Goal: Task Accomplishment & Management: Manage account settings

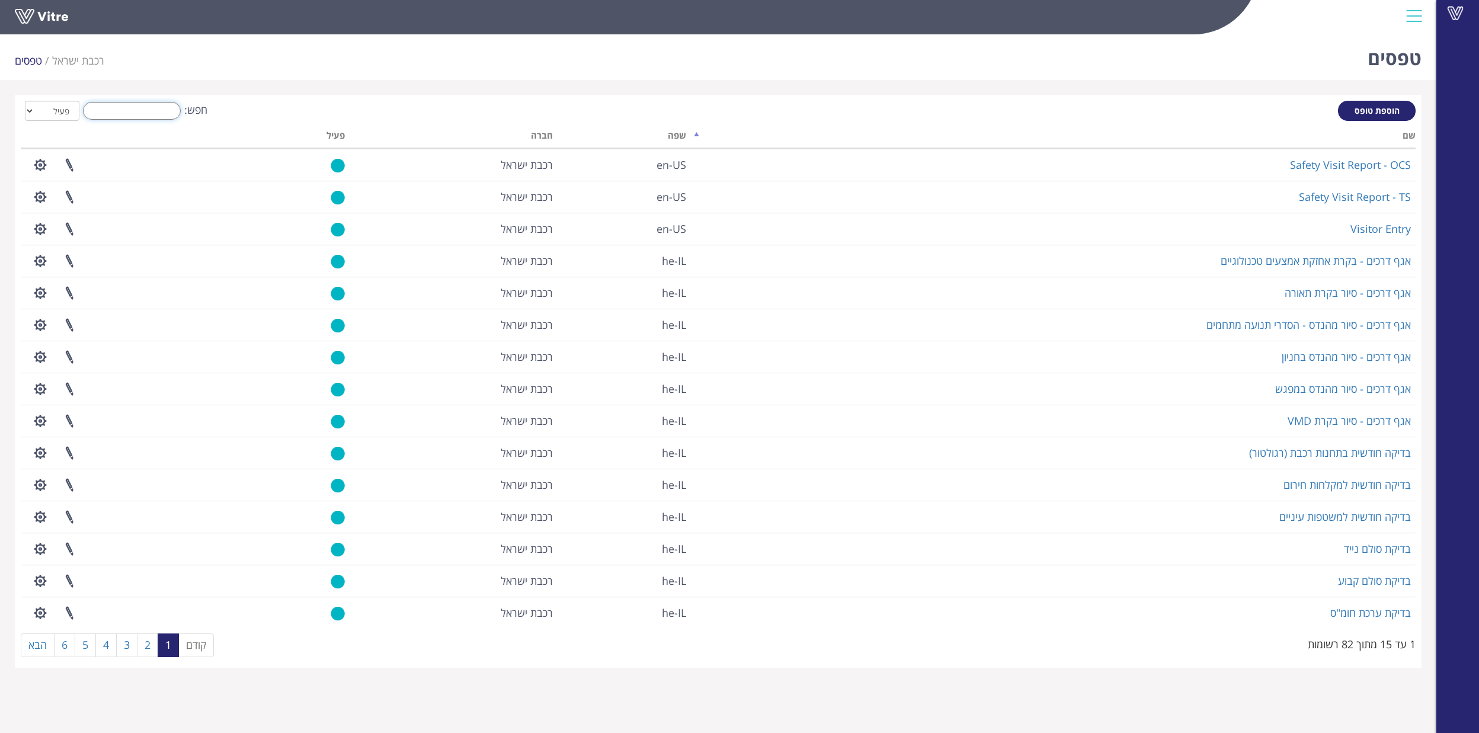
click at [150, 107] on input "חפש:" at bounding box center [132, 111] width 98 height 18
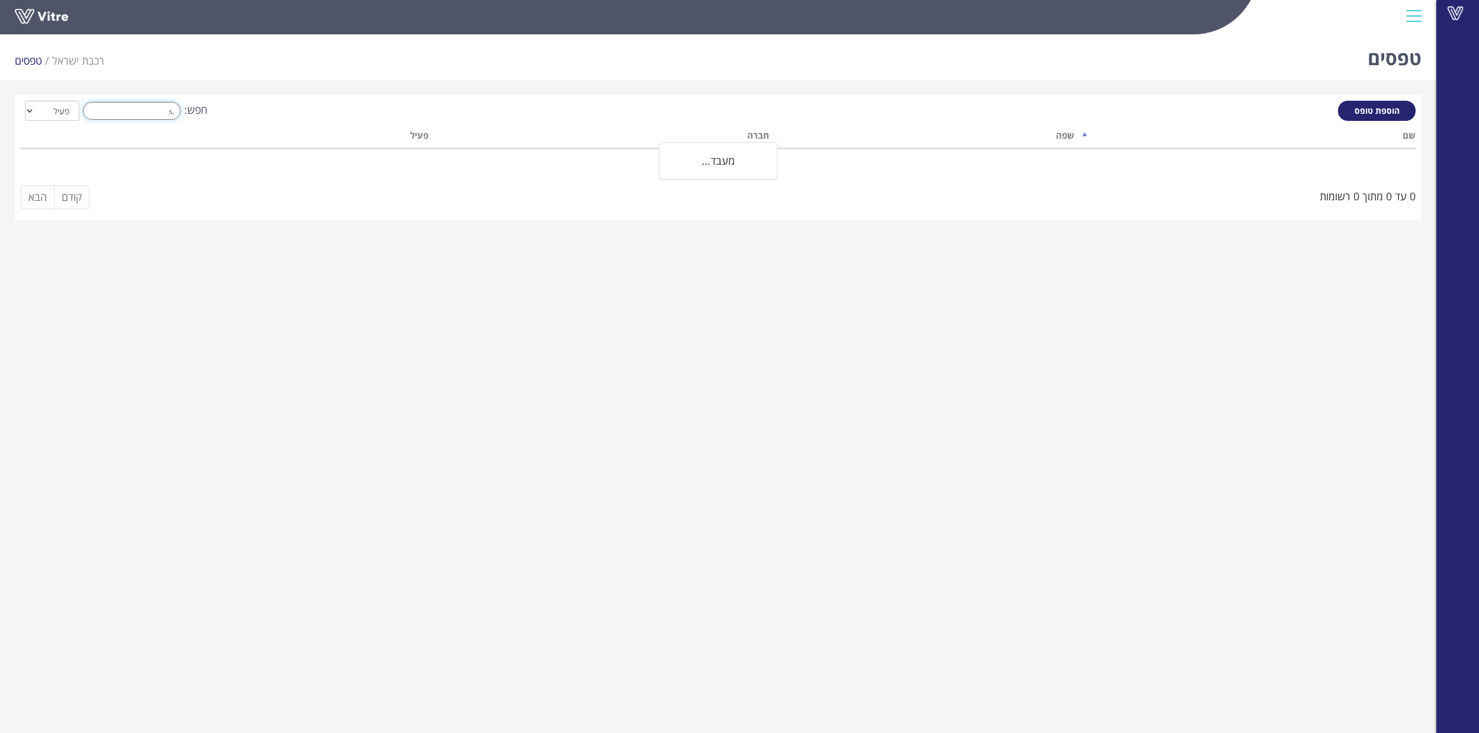
type input ","
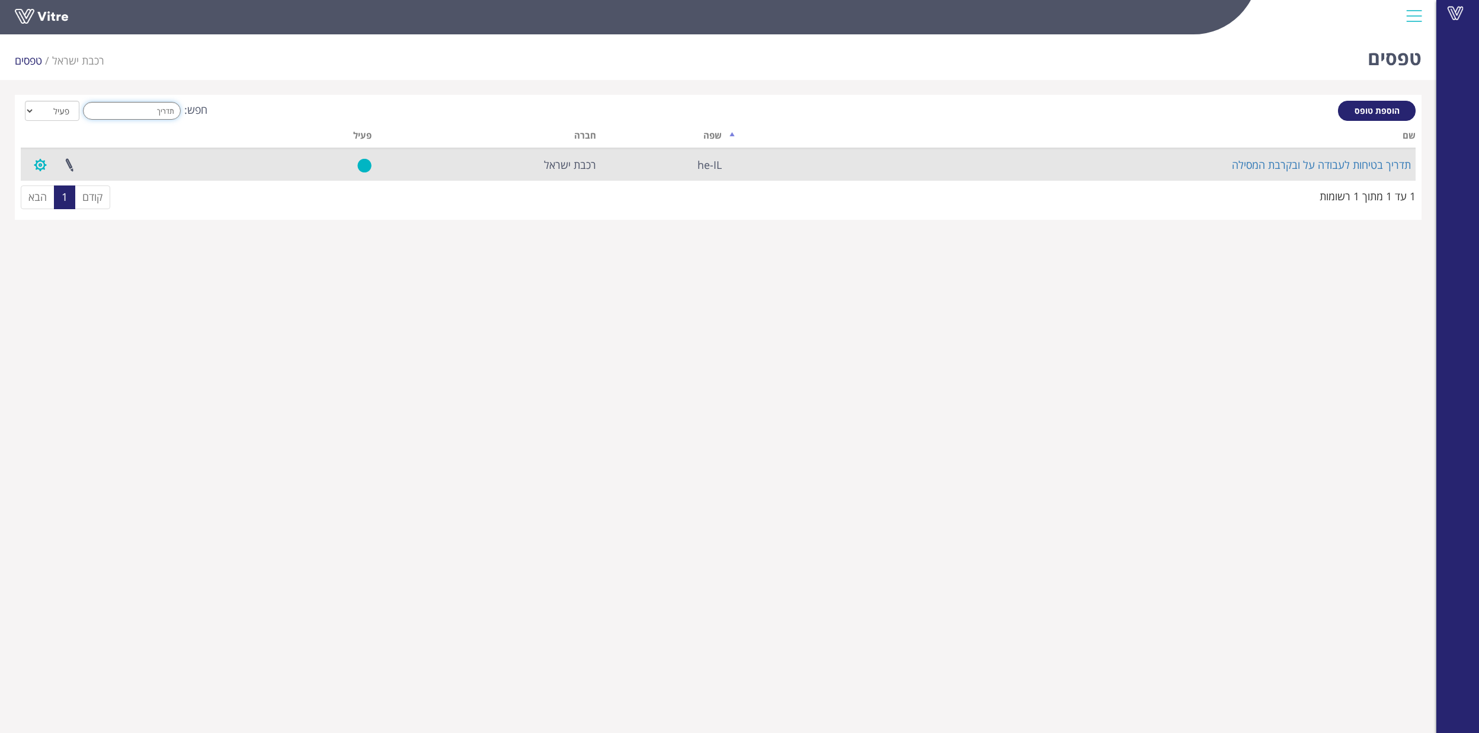
type input "תדריך"
click at [36, 164] on button "button" at bounding box center [40, 164] width 30 height 31
click at [79, 205] on link "הגדרת משתמשים" at bounding box center [73, 208] width 94 height 15
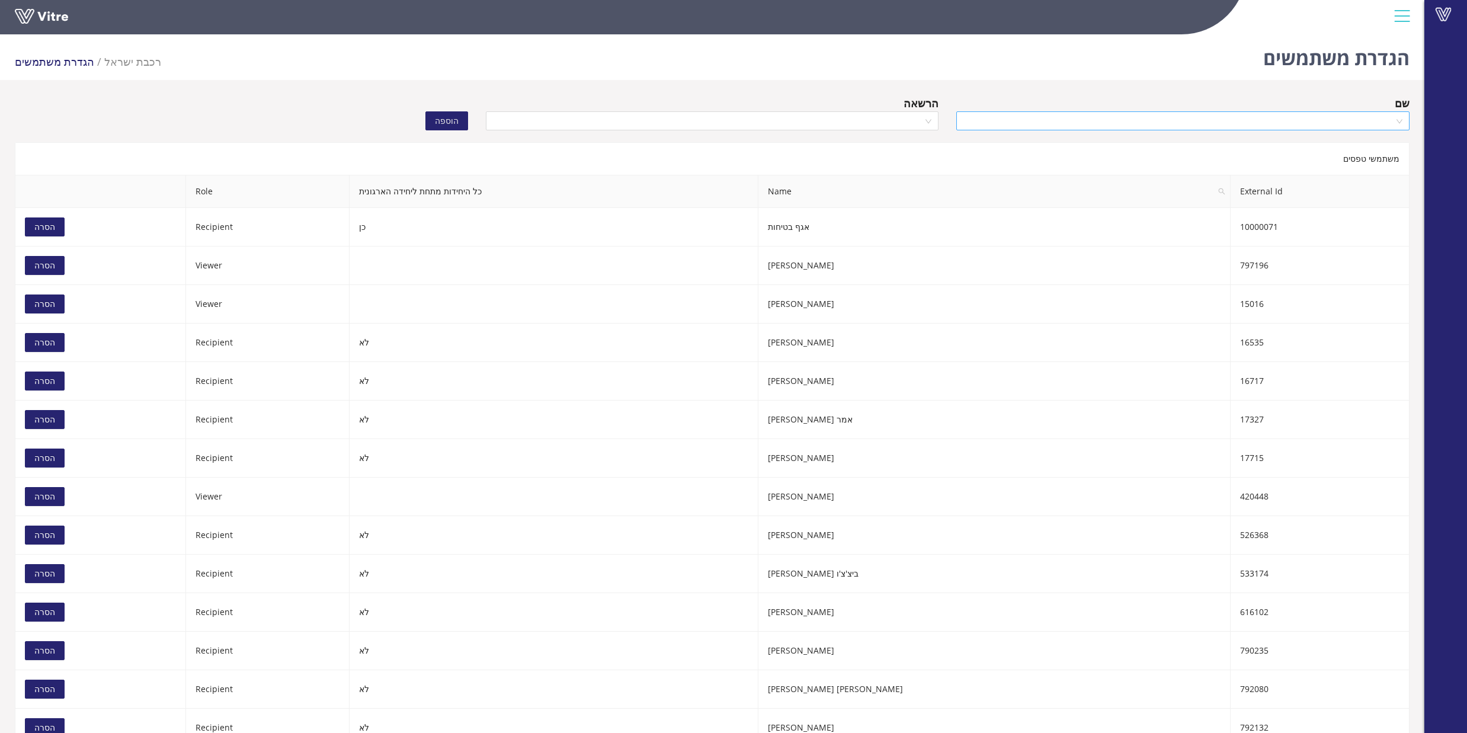
click at [1247, 124] on input "search" at bounding box center [1179, 121] width 431 height 18
type input "[PERSON_NAME]"
click at [1263, 141] on div "[PERSON_NAME]" at bounding box center [1183, 144] width 439 height 13
click at [780, 117] on input "search" at bounding box center [708, 121] width 431 height 18
click at [918, 169] on div "Recipient" at bounding box center [711, 163] width 439 height 13
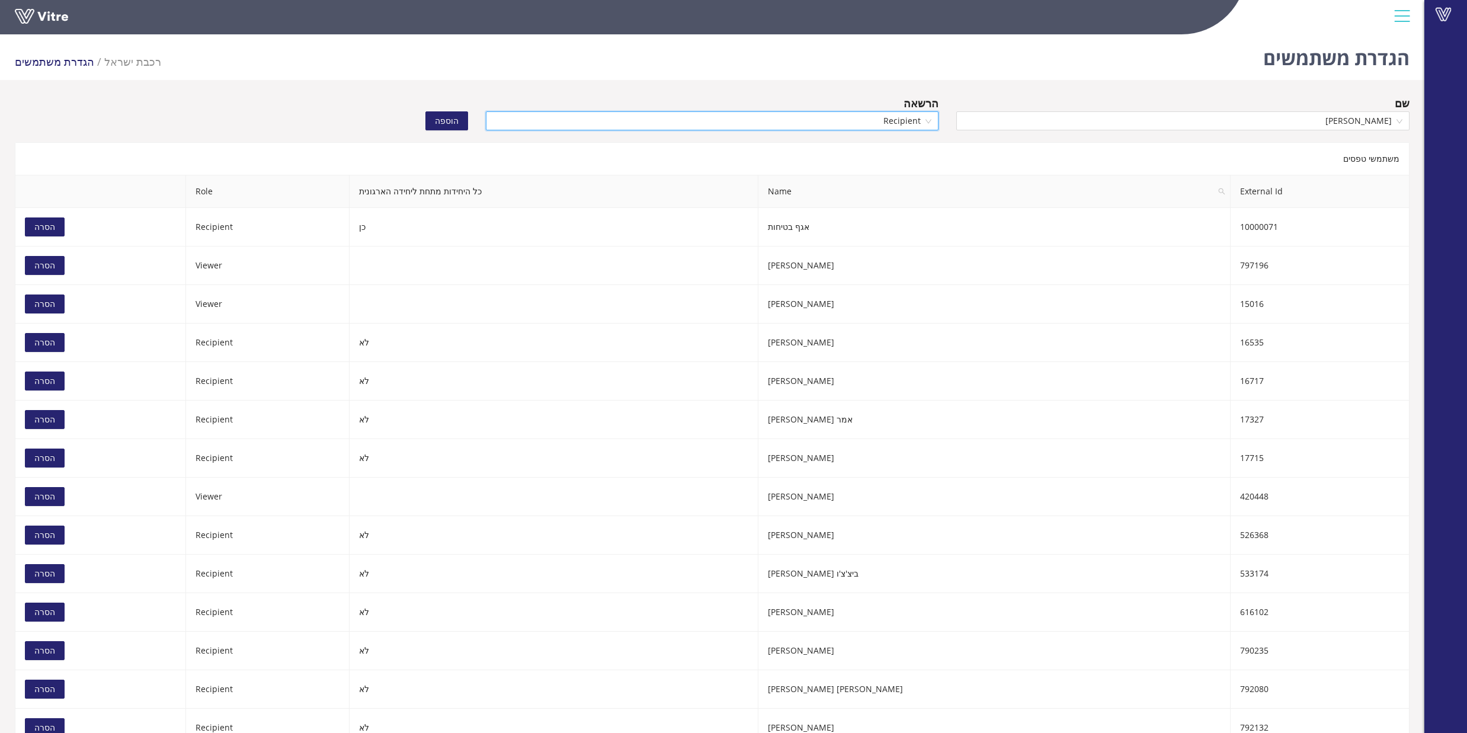
click at [436, 122] on button "הוספה" at bounding box center [446, 120] width 43 height 19
